Goal: Transaction & Acquisition: Purchase product/service

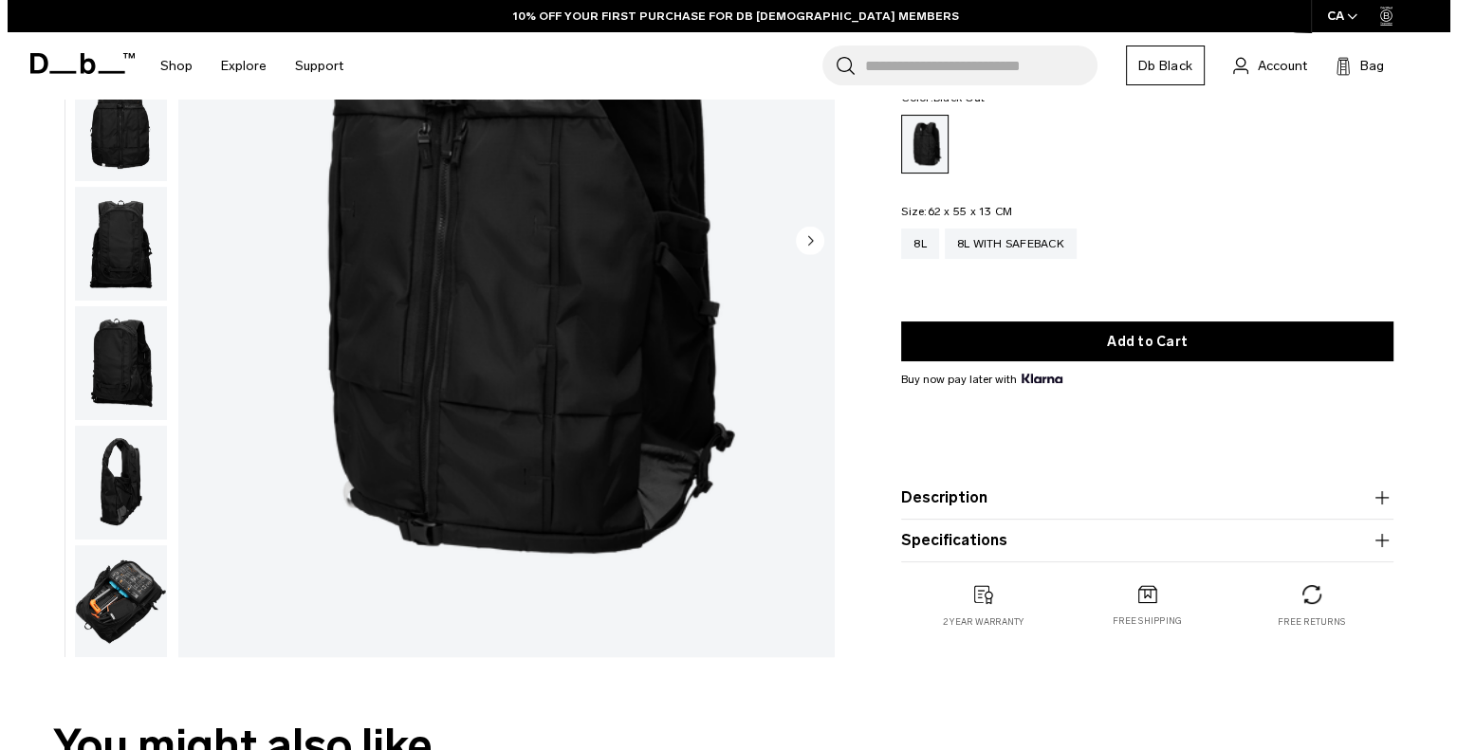
scroll to position [59, 0]
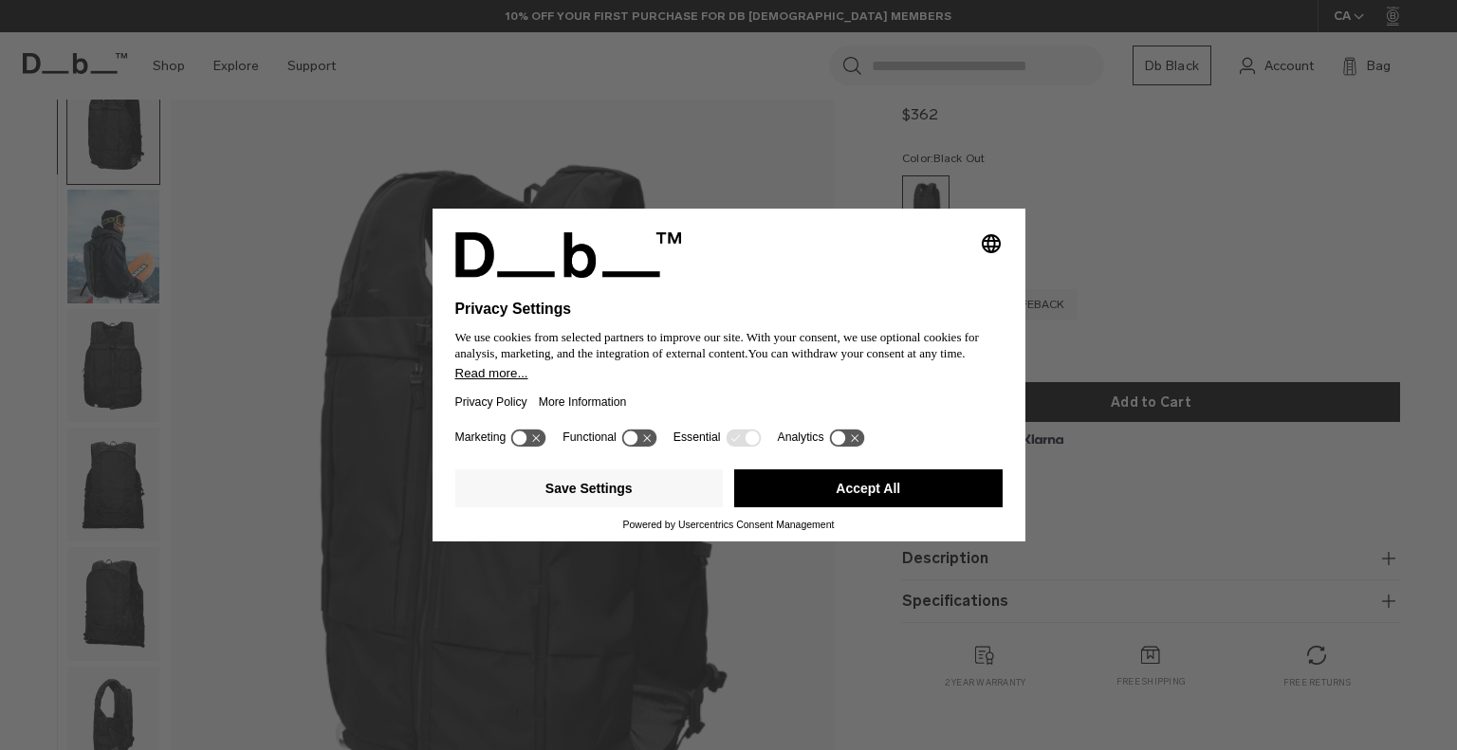
click at [1192, 260] on div "Selecting an option will immediately change the language Privacy Settings We us…" at bounding box center [728, 375] width 1457 height 750
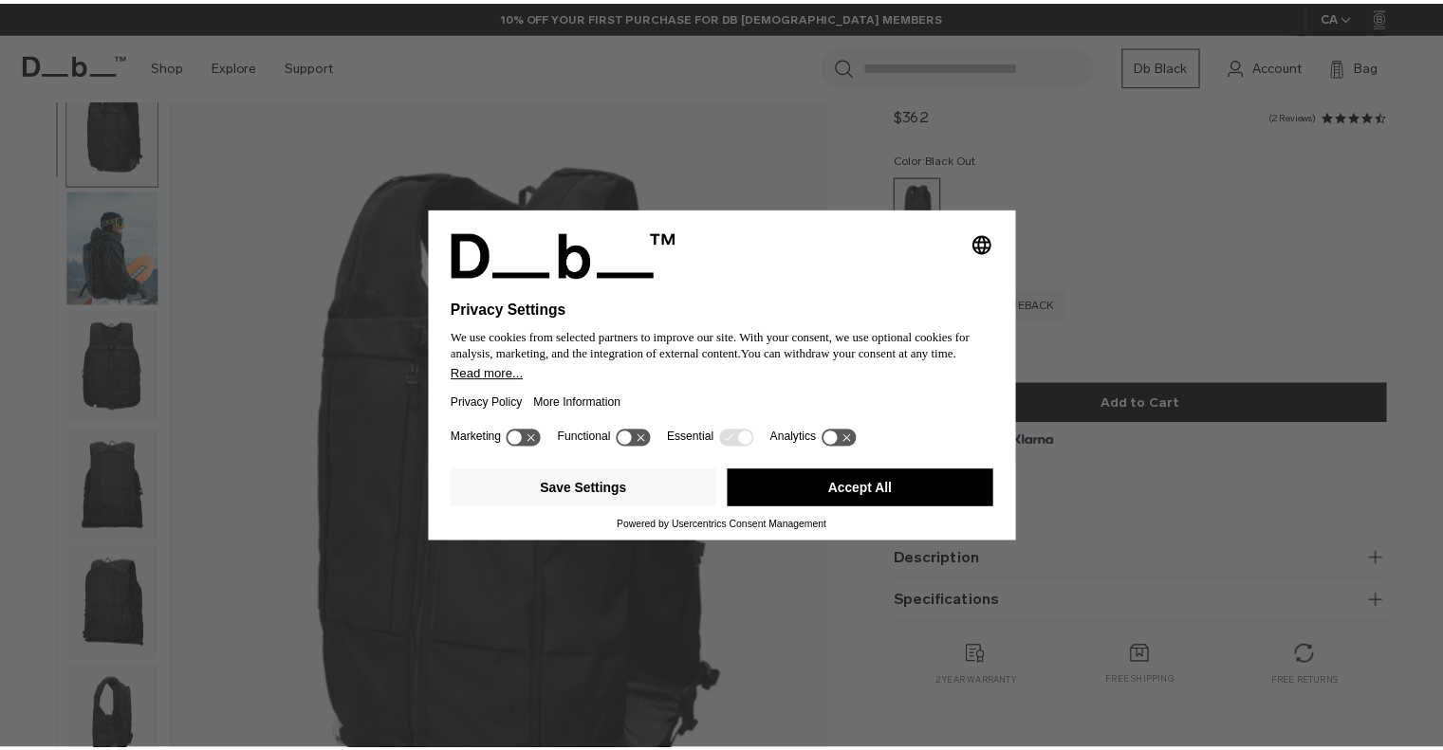
scroll to position [0, 0]
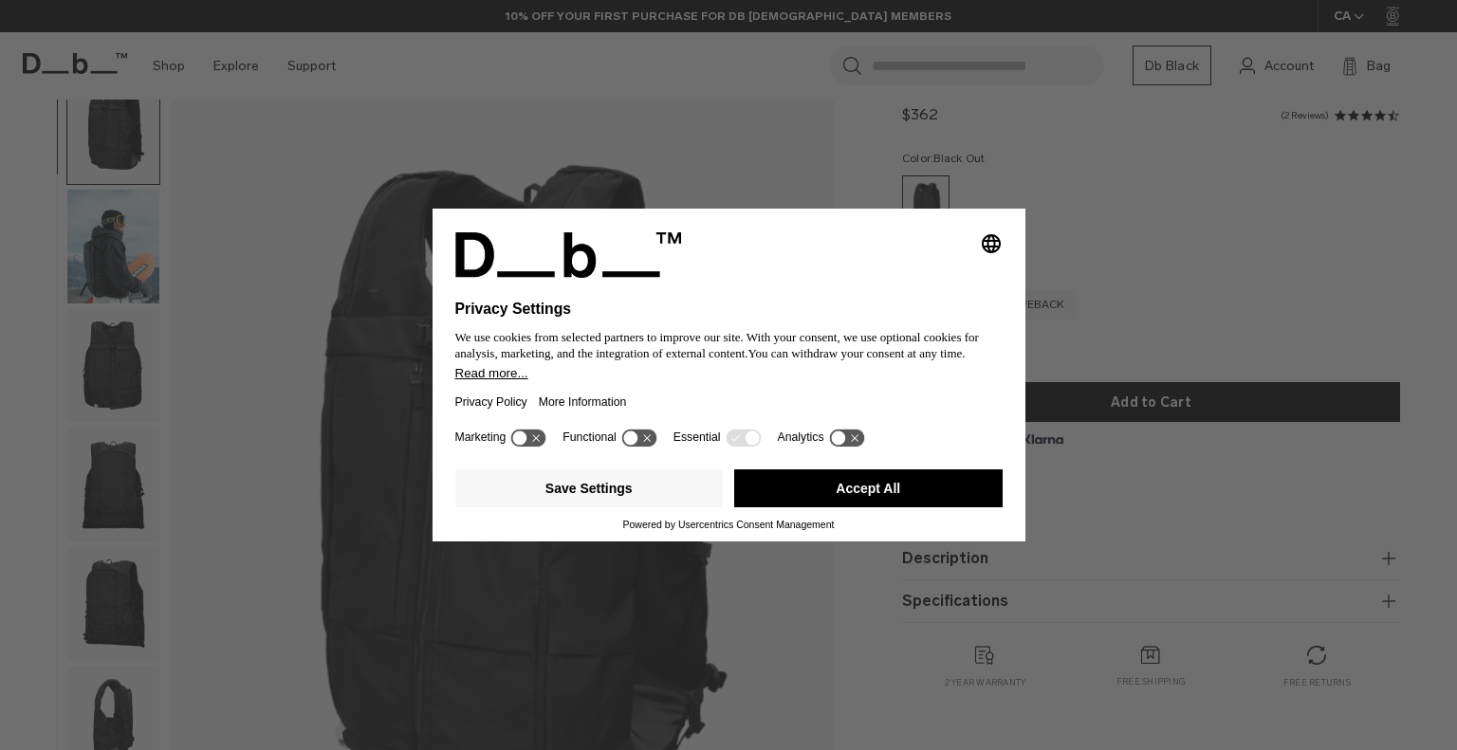
click at [983, 248] on icon "Select language" at bounding box center [991, 243] width 23 height 23
click at [918, 503] on button "Accept All" at bounding box center [868, 489] width 268 height 38
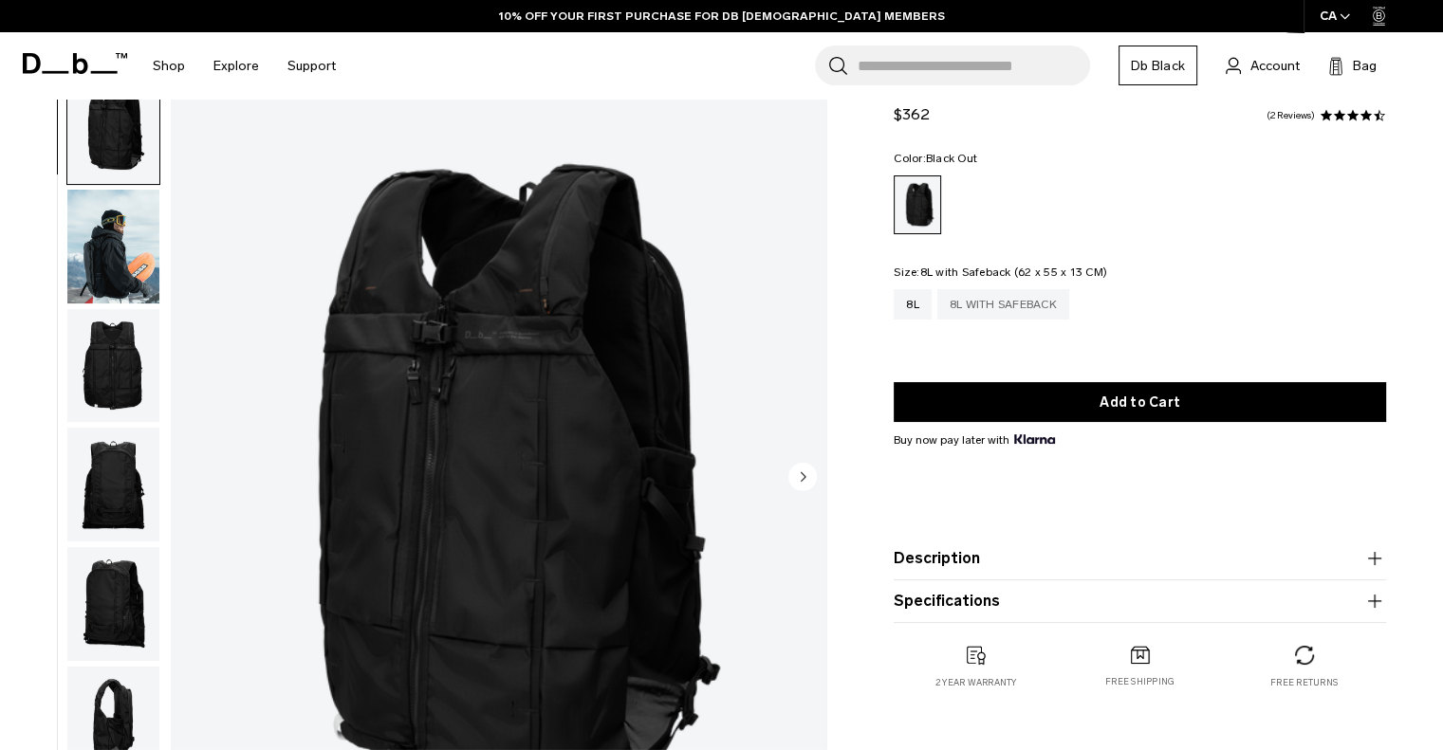
click at [1023, 304] on div "8L with Safeback" at bounding box center [1003, 304] width 132 height 30
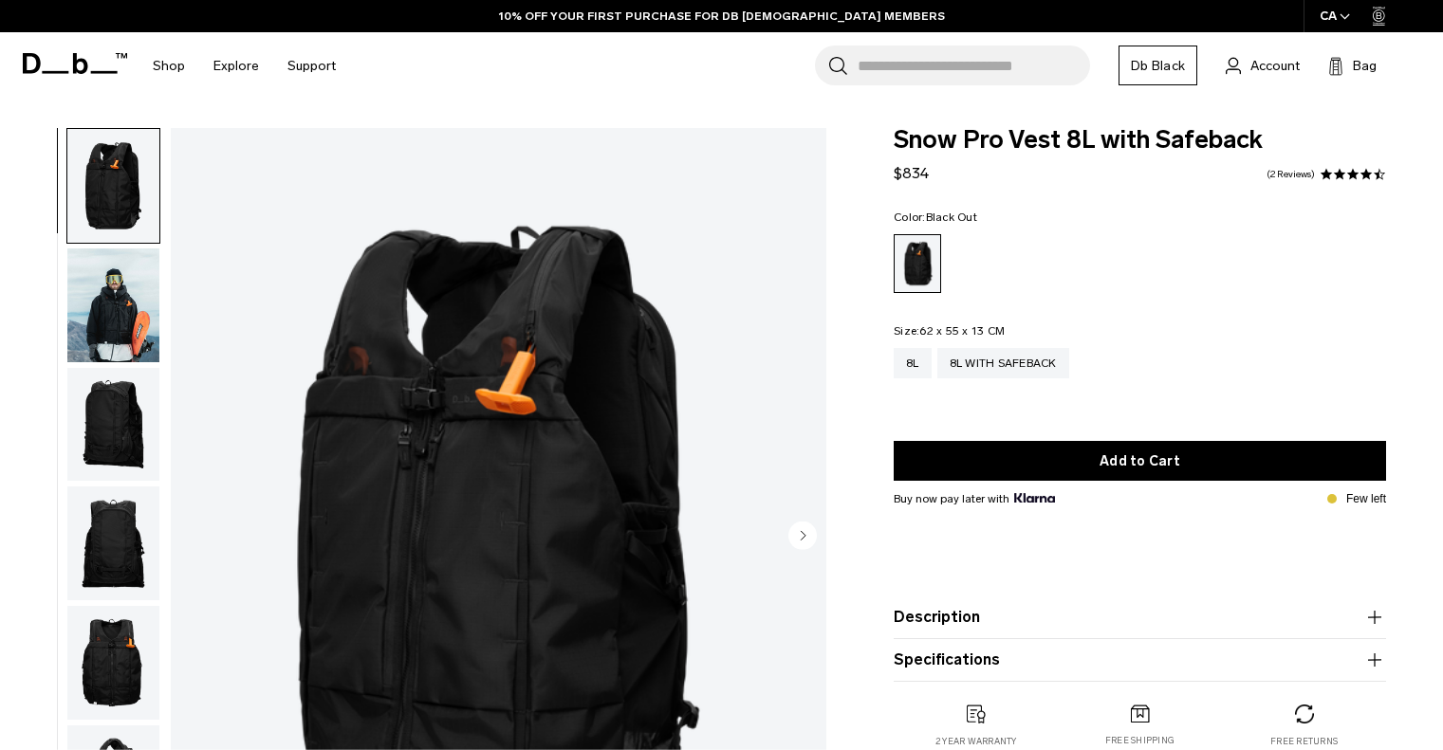
scroll to position [391, 0]
